Goal: Information Seeking & Learning: Learn about a topic

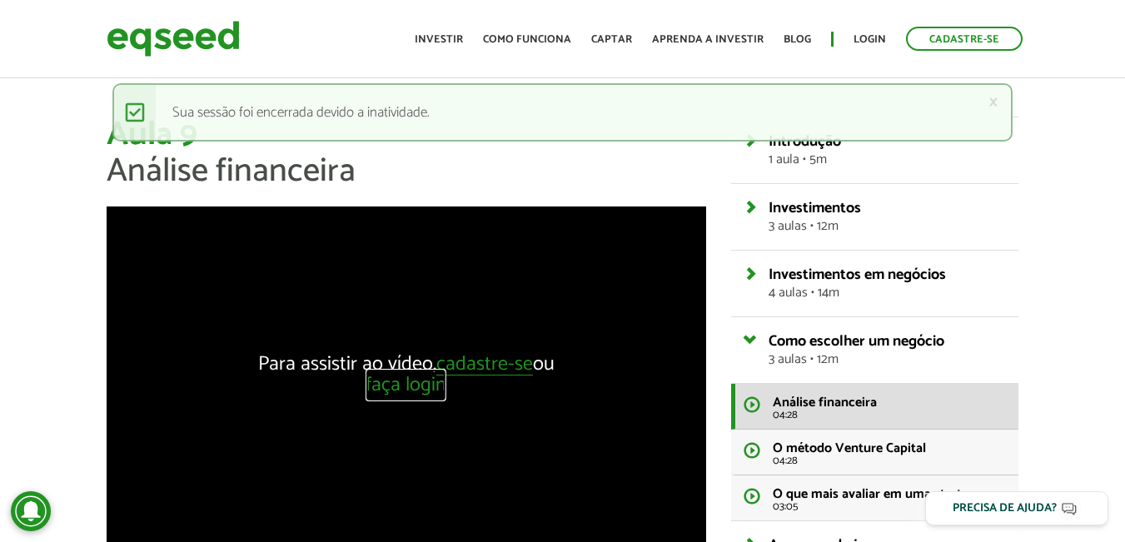
click at [415, 389] on link "faça login" at bounding box center [406, 386] width 81 height 21
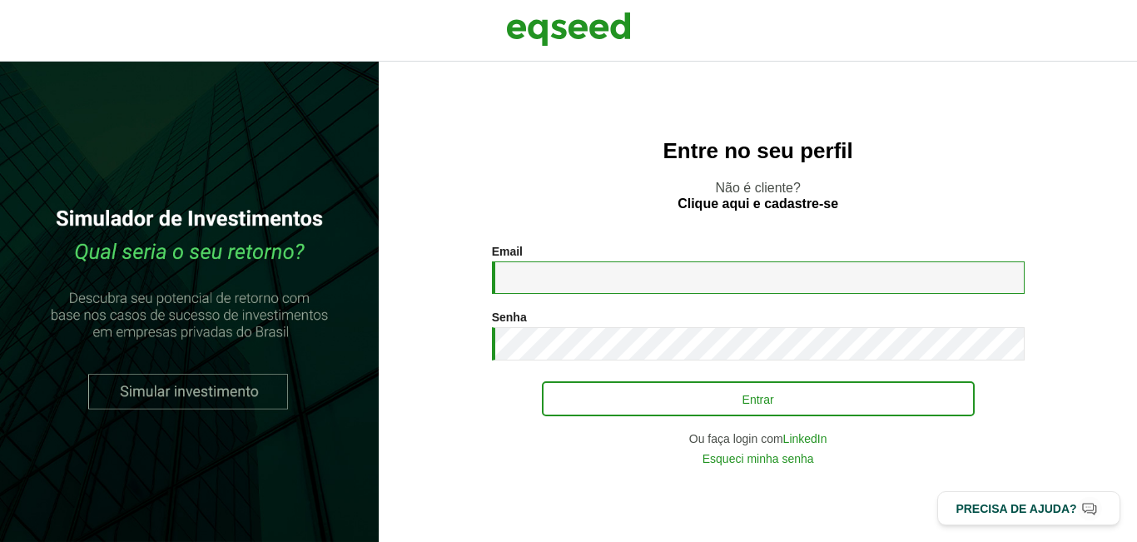
type input "**********"
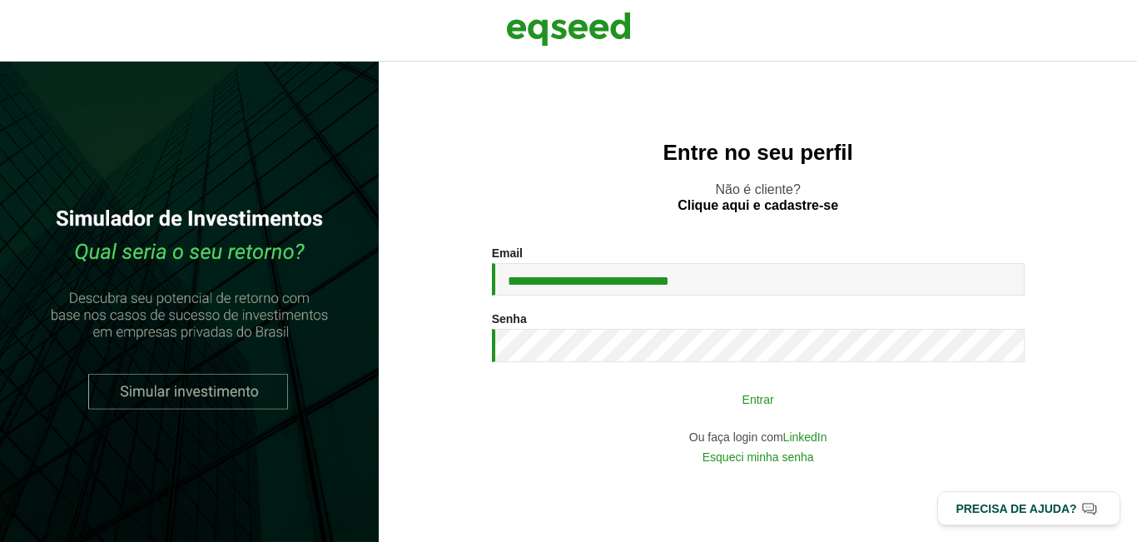
click at [703, 397] on button "Entrar" at bounding box center [758, 399] width 433 height 32
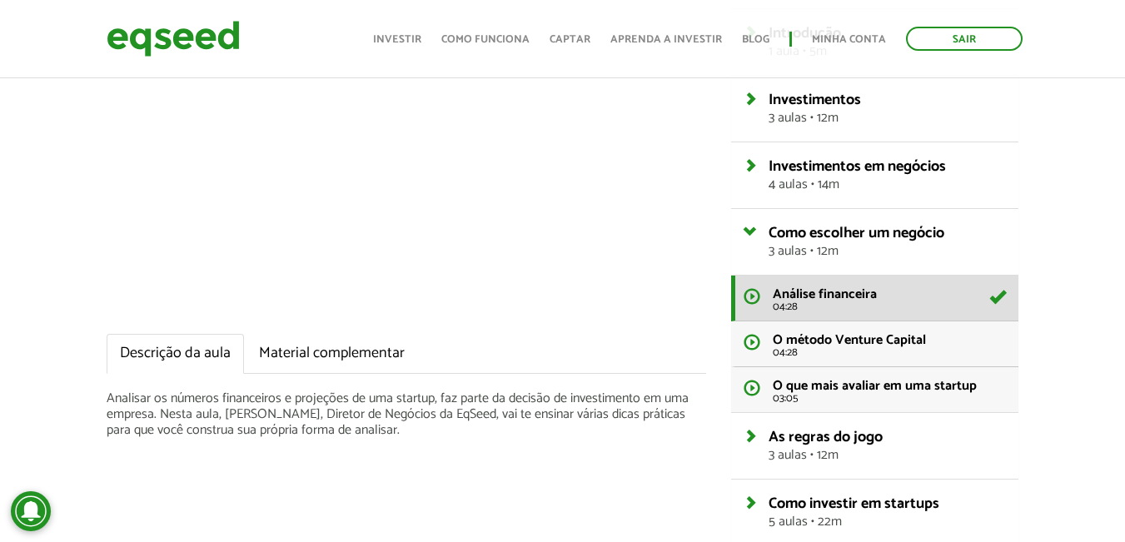
scroll to position [222, 0]
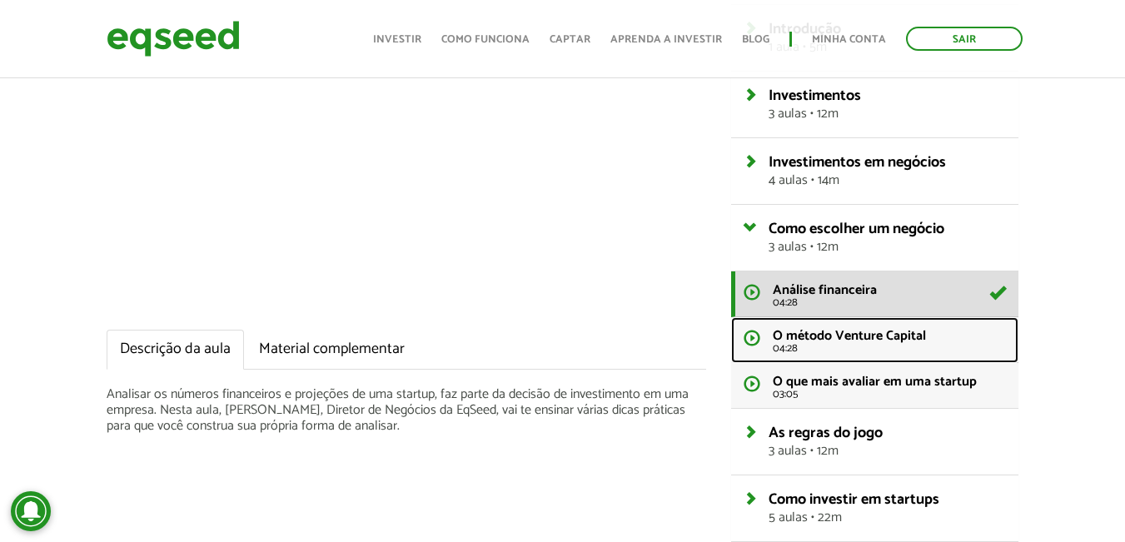
click at [788, 343] on span "04:28" at bounding box center [889, 348] width 233 height 11
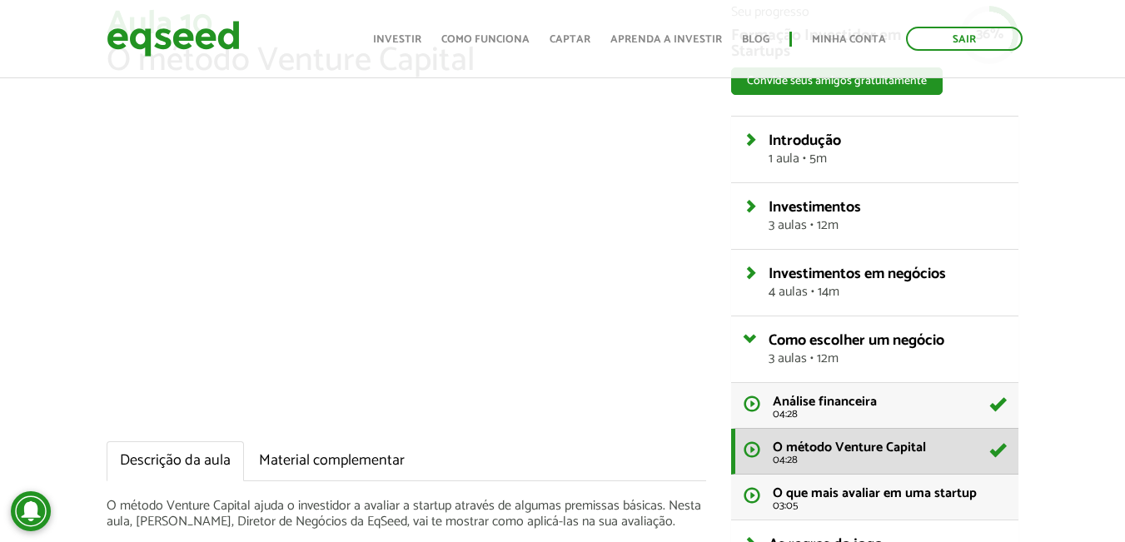
scroll to position [222, 0]
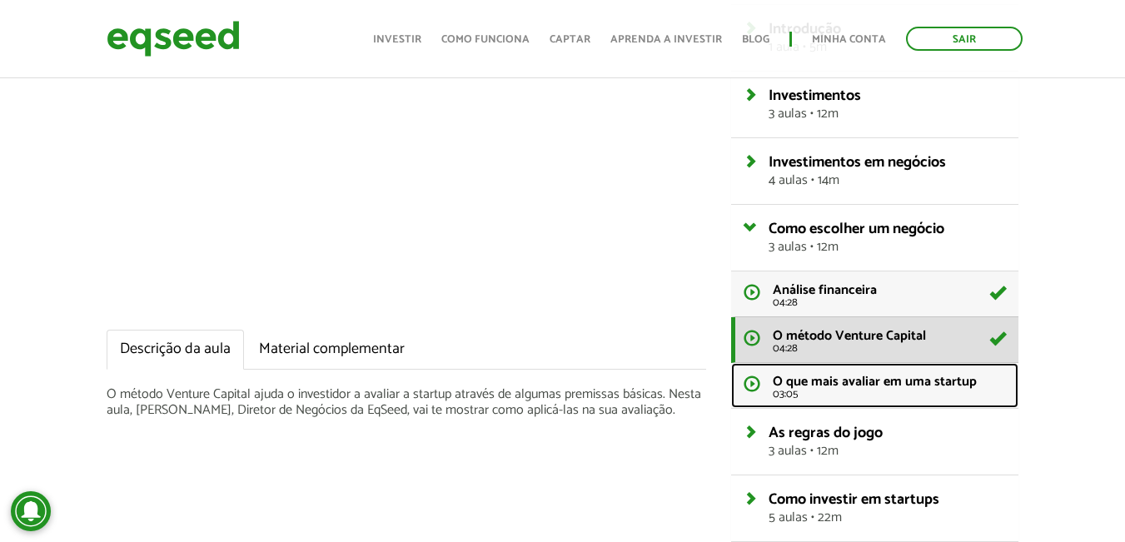
click at [843, 383] on span "O que mais avaliar em uma startup" at bounding box center [875, 382] width 204 height 22
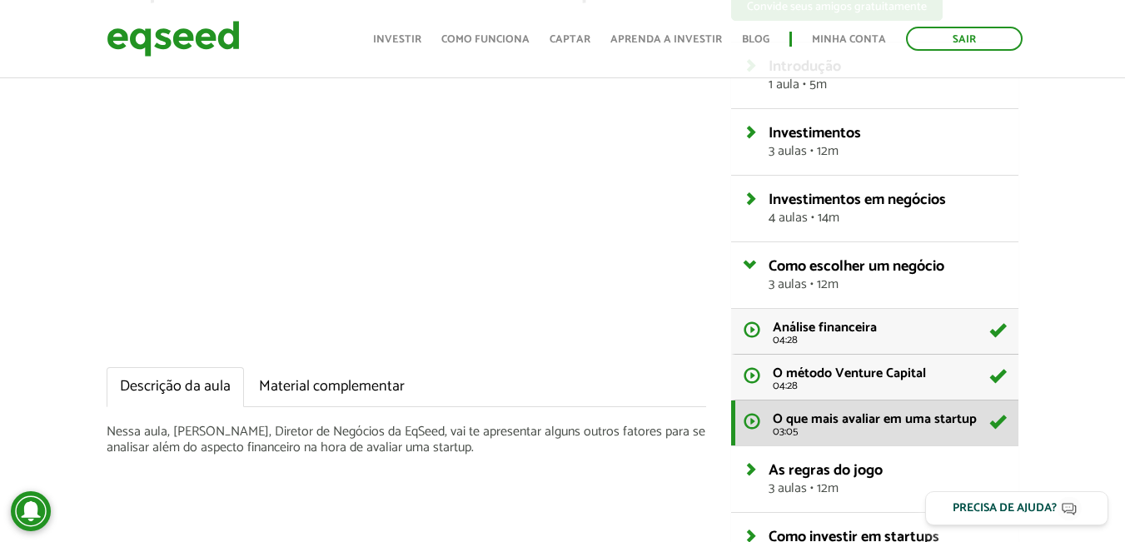
scroll to position [222, 0]
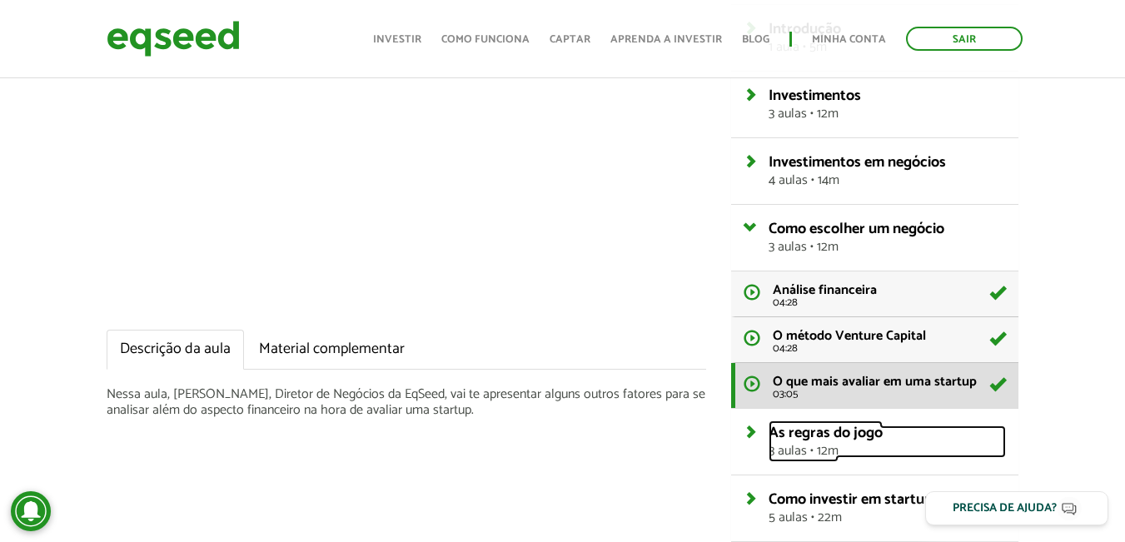
click at [803, 445] on span "3 aulas • 12m" at bounding box center [886, 451] width 237 height 13
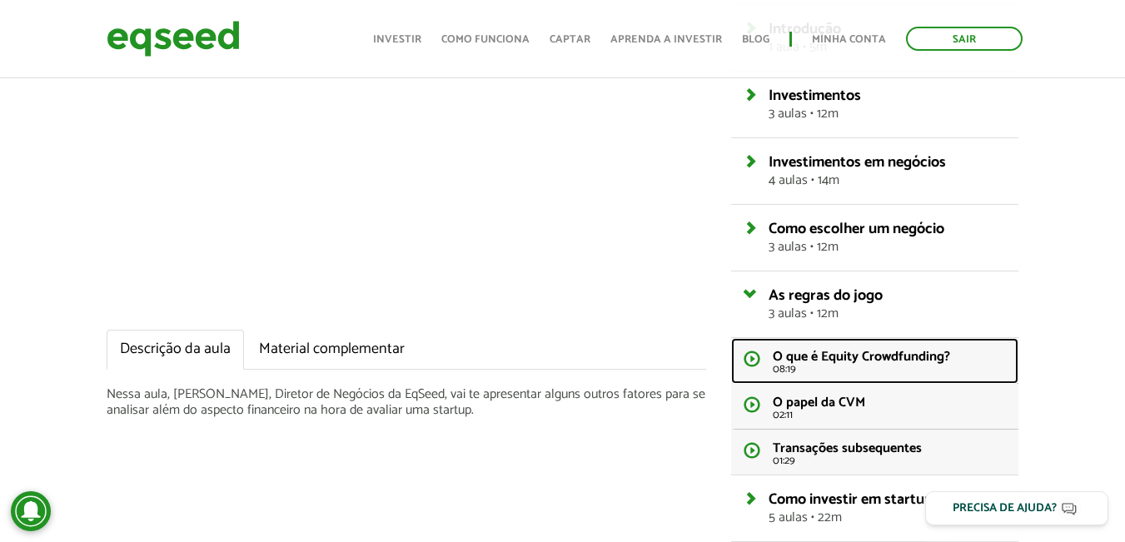
click at [820, 362] on span "O que é Equity Crowdfunding?" at bounding box center [861, 357] width 177 height 22
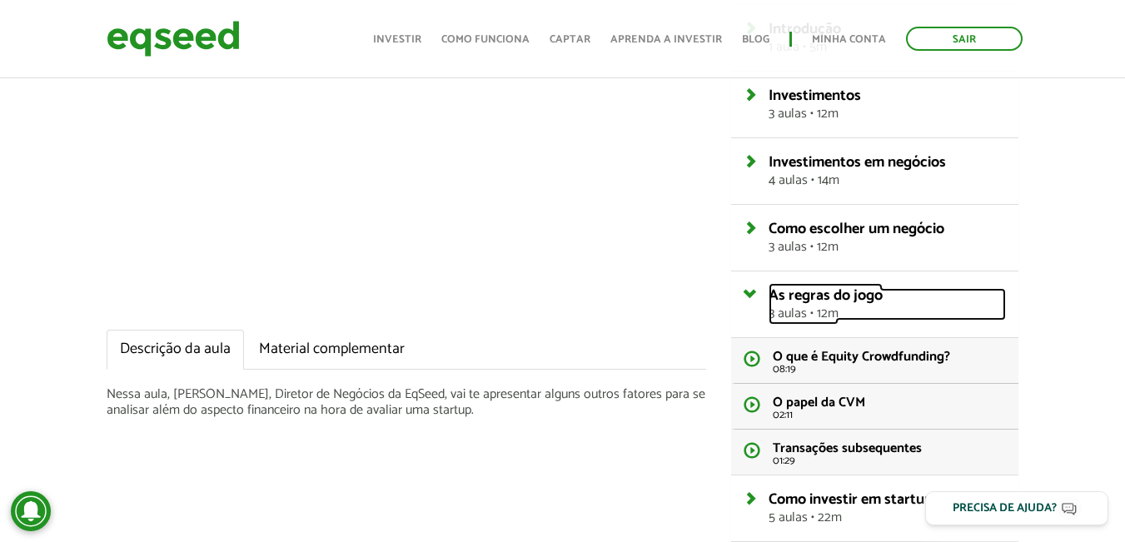
click at [793, 289] on span "As regras do jogo" at bounding box center [825, 295] width 114 height 25
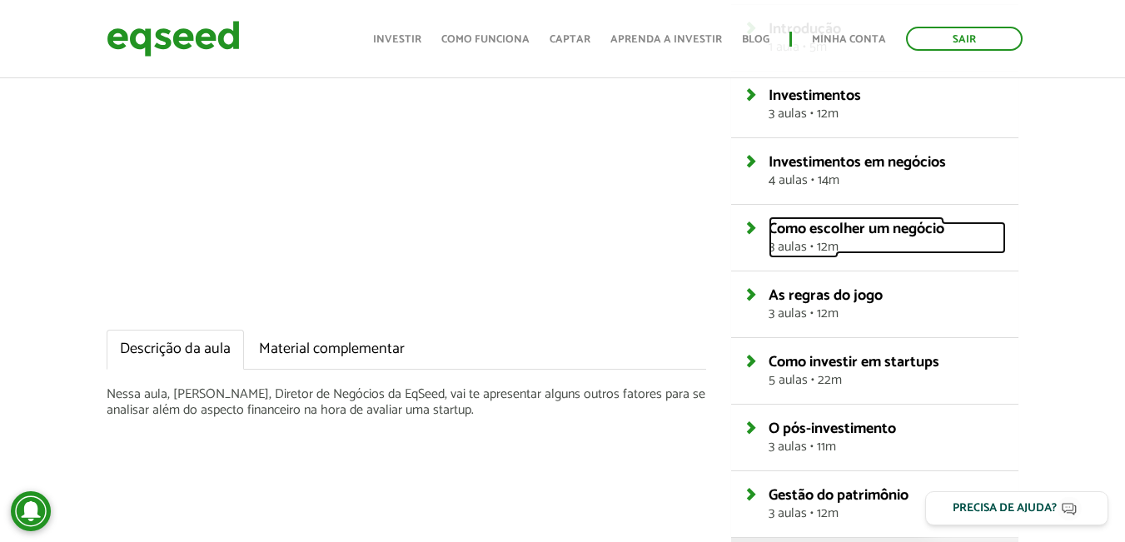
click at [788, 241] on span "3 aulas • 12m" at bounding box center [886, 247] width 237 height 13
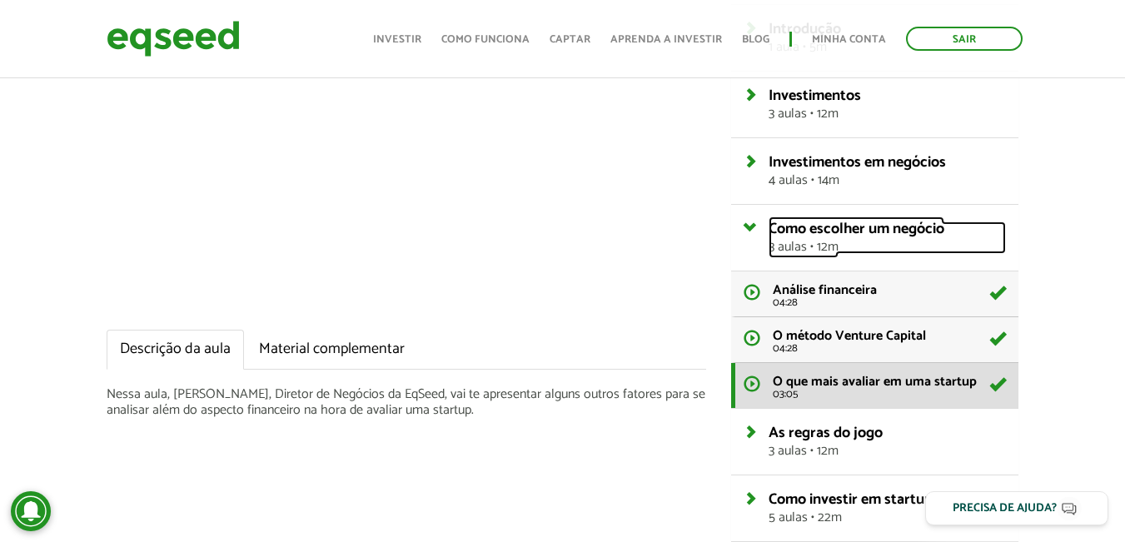
click at [788, 241] on span "3 aulas • 12m" at bounding box center [886, 247] width 237 height 13
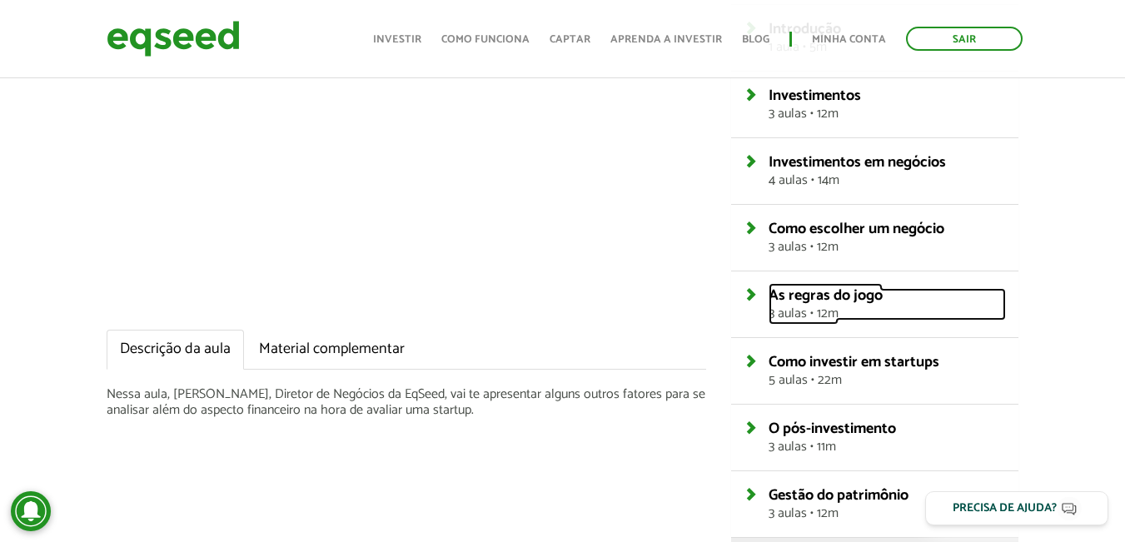
click at [803, 308] on span "3 aulas • 12m" at bounding box center [886, 313] width 237 height 13
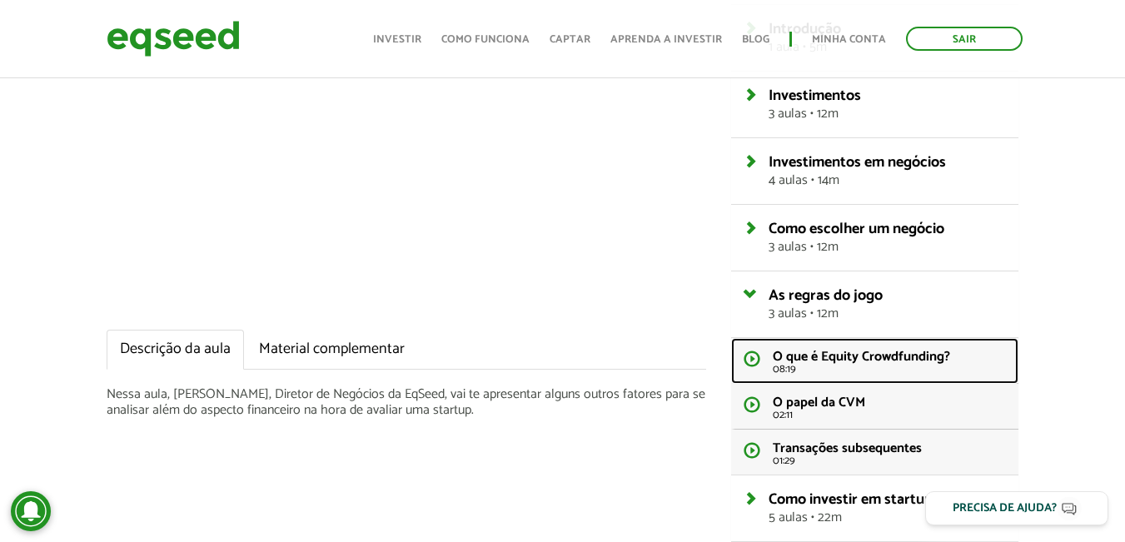
click at [800, 353] on span "O que é Equity Crowdfunding?" at bounding box center [861, 357] width 177 height 22
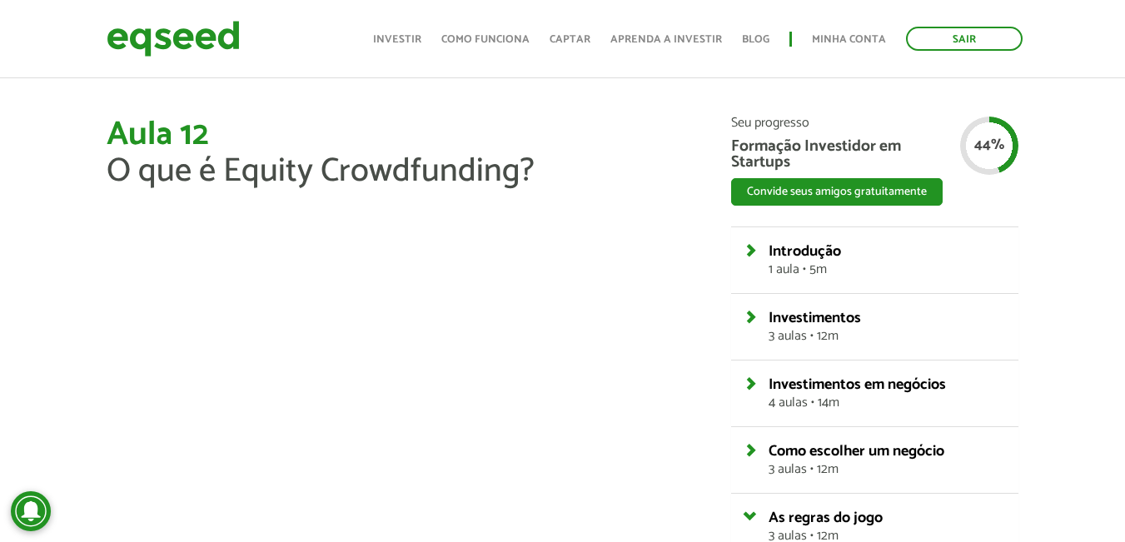
scroll to position [222, 0]
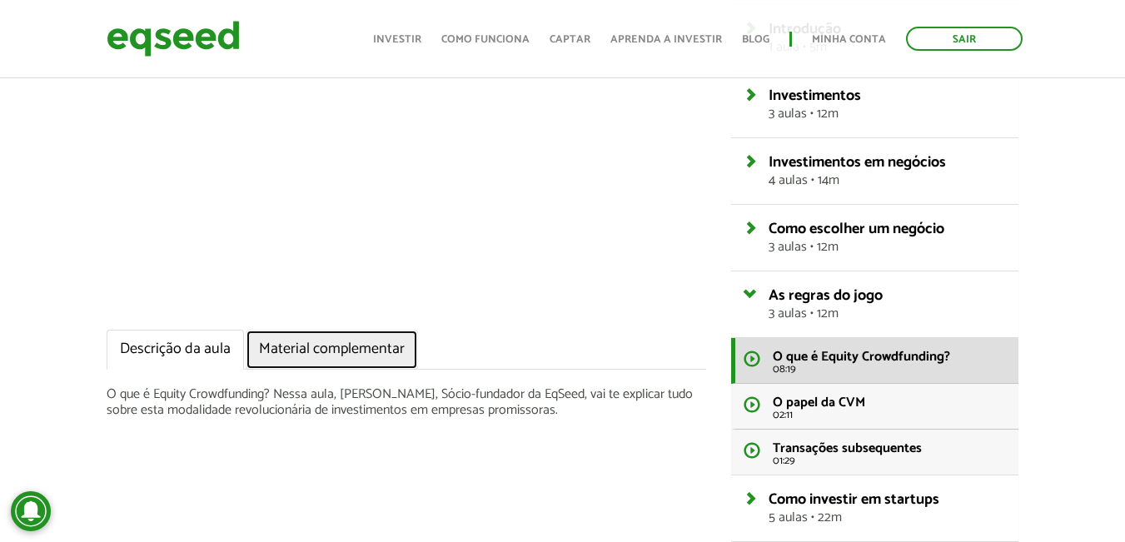
click at [316, 351] on link "Material complementar" at bounding box center [332, 350] width 172 height 40
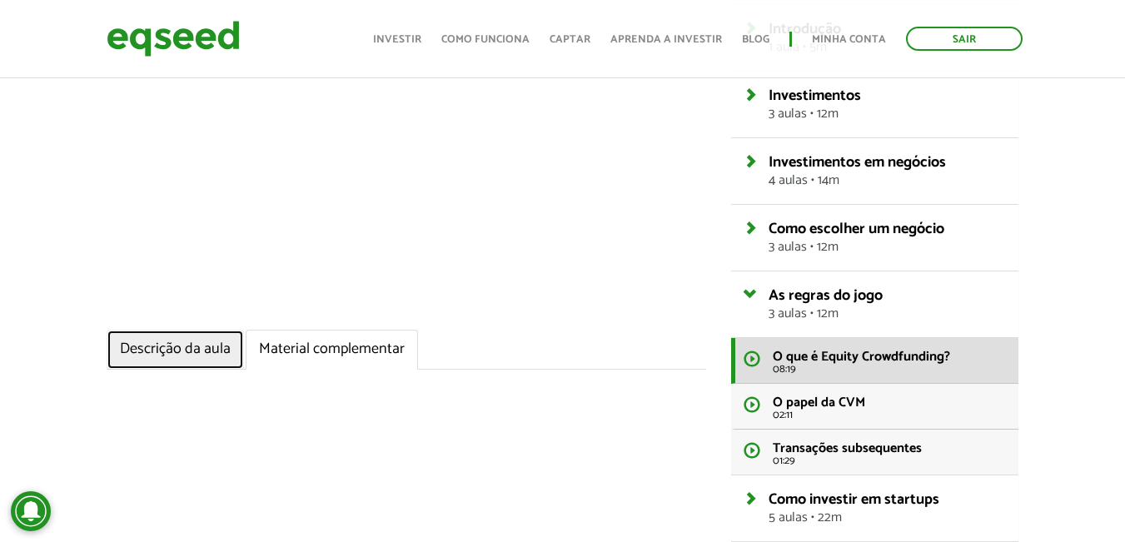
click at [221, 346] on link "Descrição da aula" at bounding box center [175, 350] width 137 height 40
